Goal: Task Accomplishment & Management: Complete application form

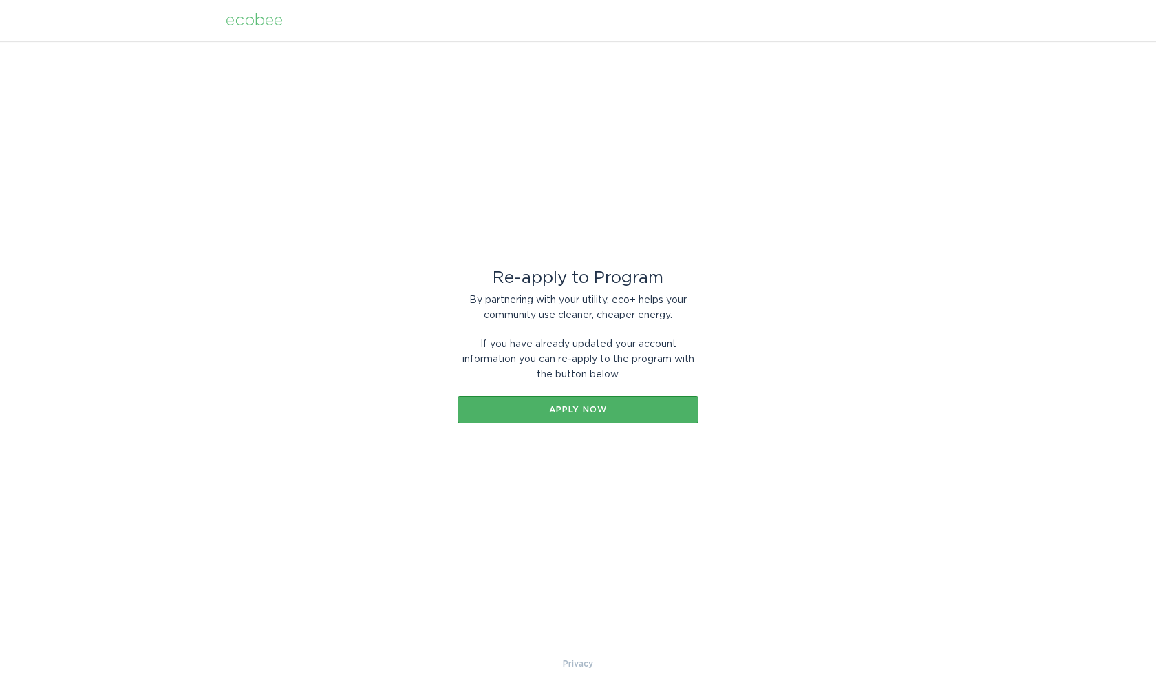
click at [568, 407] on div "Apply now" at bounding box center [577, 409] width 227 height 8
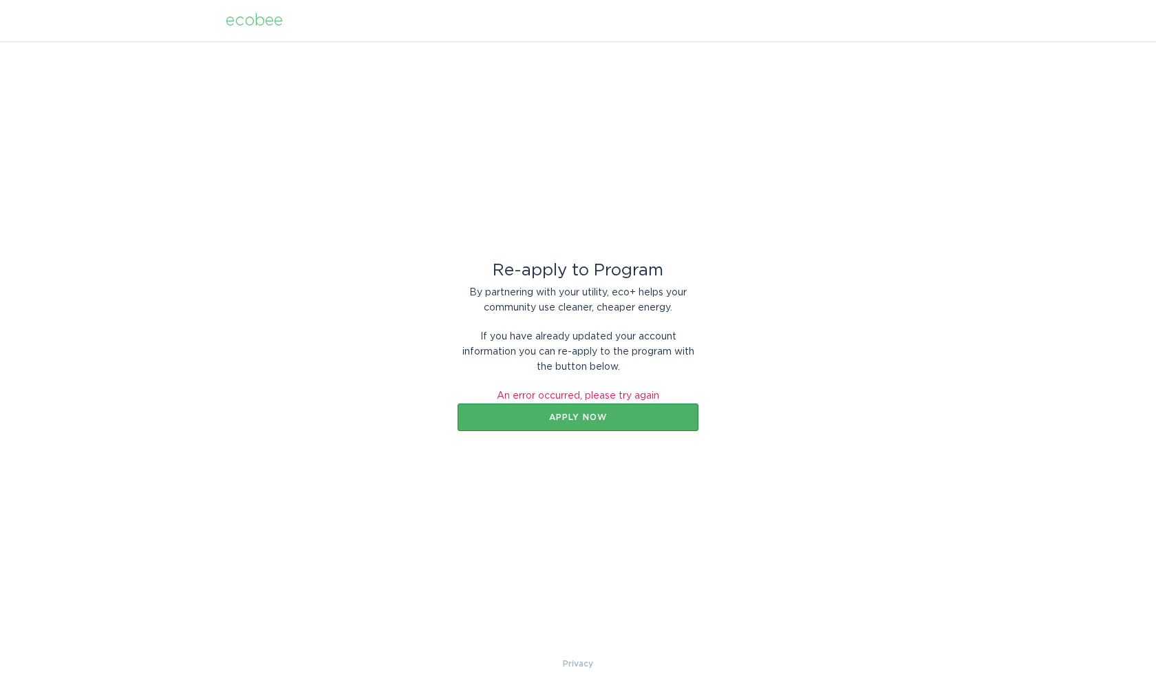
click at [563, 415] on div "Apply now" at bounding box center [577, 417] width 227 height 8
